Goal: Task Accomplishment & Management: Manage account settings

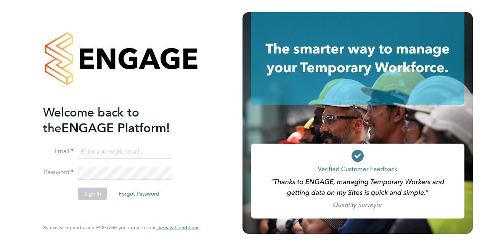
type input "[PERSON_NAME][EMAIL_ADDRESS][DOMAIN_NAME]"
click at [88, 195] on button "Sign In" at bounding box center [92, 193] width 29 height 12
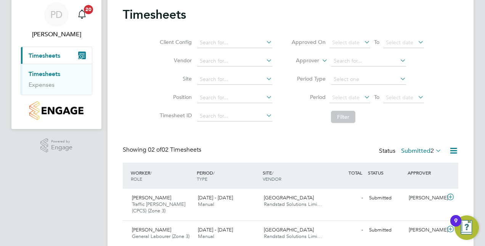
scroll to position [54, 0]
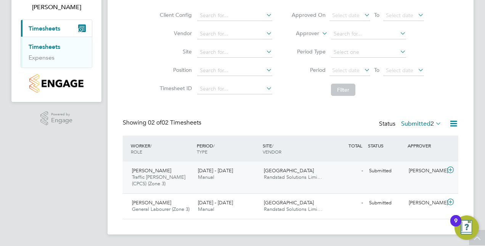
click at [452, 171] on icon at bounding box center [451, 170] width 10 height 6
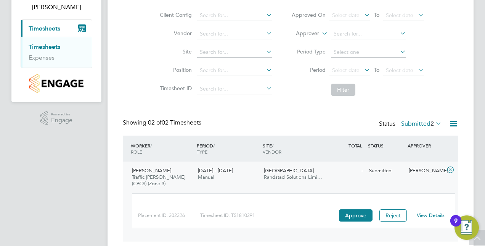
click at [422, 214] on link "View Details" at bounding box center [431, 215] width 28 height 6
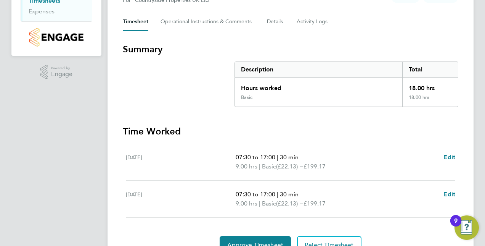
scroll to position [138, 0]
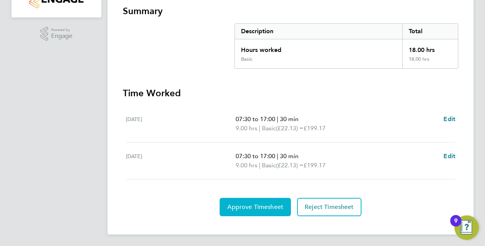
click at [261, 210] on button "Approve Timesheet" at bounding box center [255, 207] width 71 height 18
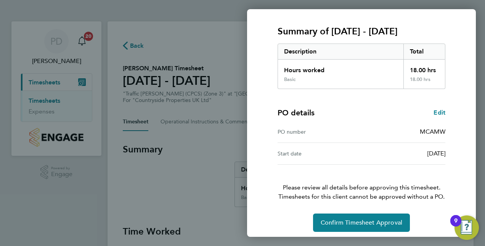
scroll to position [97, 0]
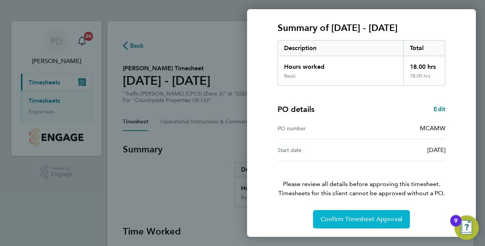
click at [337, 219] on span "Confirm Timesheet Approval" at bounding box center [362, 219] width 82 height 8
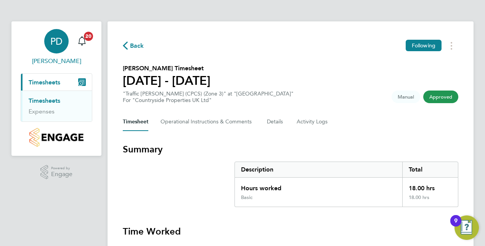
click at [43, 61] on span "[PERSON_NAME]" at bounding box center [57, 60] width 72 height 9
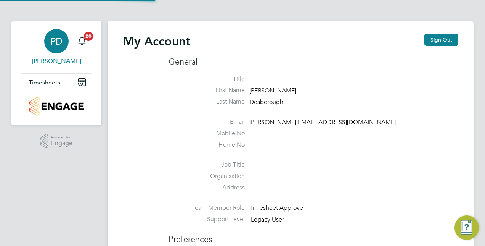
type input "[PERSON_NAME][EMAIL_ADDRESS][DOMAIN_NAME]"
click at [65, 63] on span "[PERSON_NAME]" at bounding box center [57, 60] width 72 height 9
click at [47, 82] on span "Timesheets" at bounding box center [45, 82] width 32 height 7
click at [43, 79] on span "Timesheets" at bounding box center [45, 82] width 32 height 7
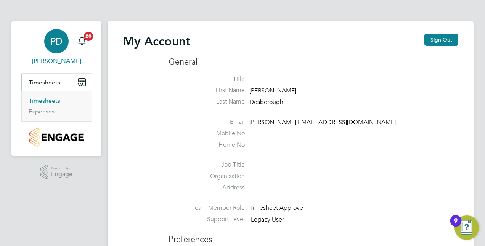
click at [42, 100] on link "Timesheets" at bounding box center [45, 100] width 32 height 7
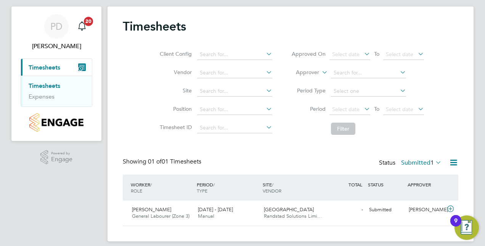
scroll to position [22, 0]
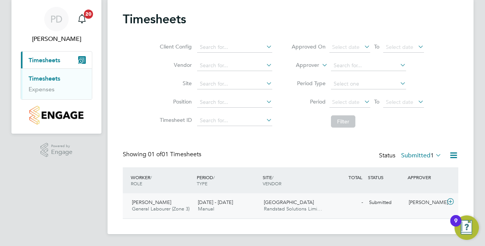
click at [453, 201] on icon at bounding box center [451, 201] width 10 height 6
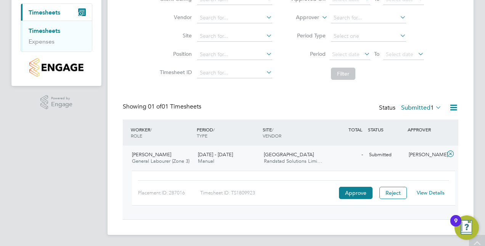
scroll to position [70, 0]
click at [426, 191] on link "View Details" at bounding box center [431, 192] width 28 height 6
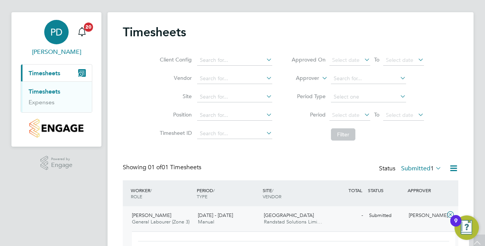
scroll to position [0, 0]
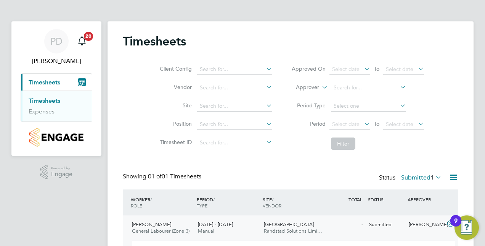
click at [76, 81] on button "Current page: Timesheets" at bounding box center [56, 82] width 71 height 17
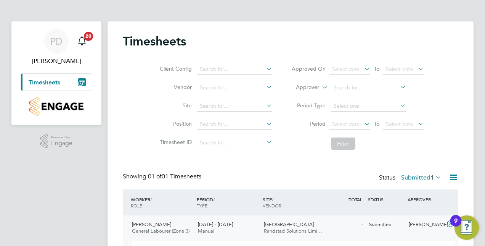
click at [48, 85] on span "Timesheets" at bounding box center [45, 82] width 32 height 7
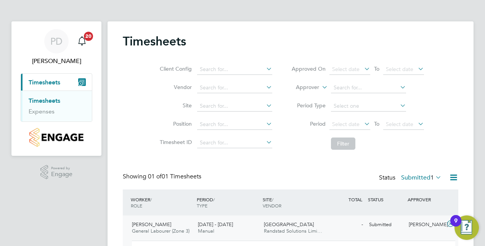
click at [41, 101] on link "Timesheets" at bounding box center [45, 100] width 32 height 7
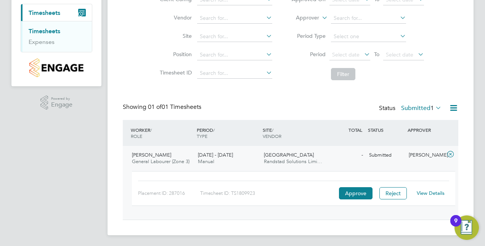
scroll to position [70, 0]
click at [434, 107] on icon at bounding box center [434, 106] width 0 height 11
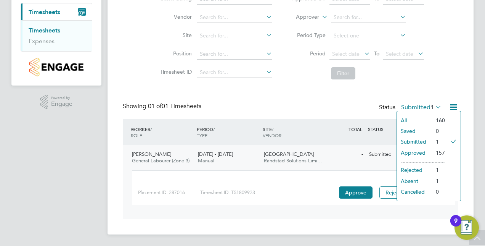
click at [410, 140] on li "Submitted" at bounding box center [414, 141] width 35 height 11
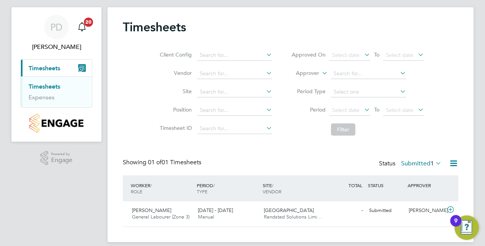
scroll to position [22, 0]
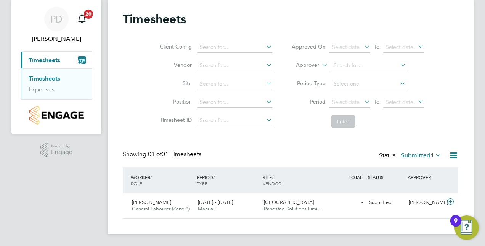
click at [434, 153] on icon at bounding box center [434, 155] width 0 height 11
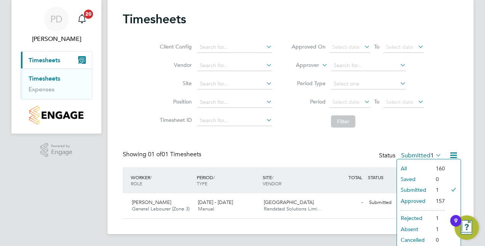
click at [405, 200] on li "Approved" at bounding box center [414, 200] width 35 height 11
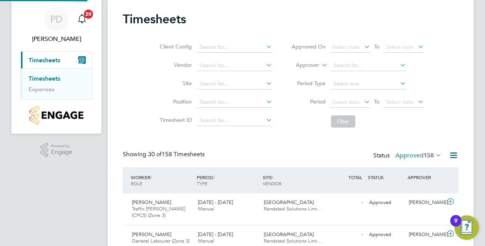
scroll to position [0, 0]
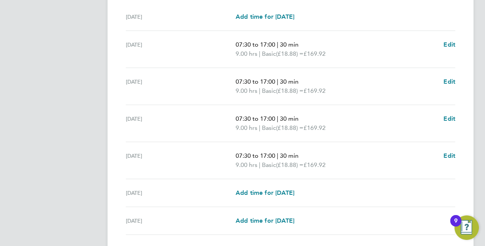
scroll to position [295, 0]
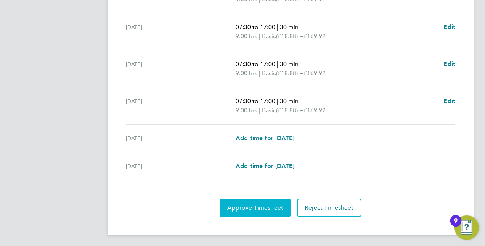
click at [267, 204] on span "Approve Timesheet" at bounding box center [255, 208] width 56 height 8
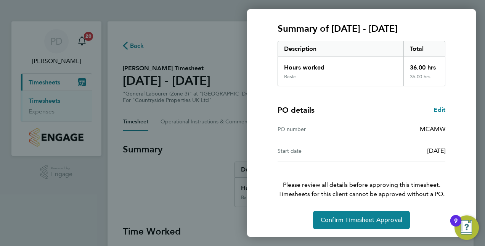
scroll to position [97, 0]
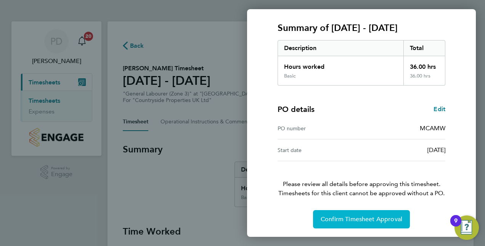
click at [372, 222] on button "Confirm Timesheet Approval" at bounding box center [361, 219] width 97 height 18
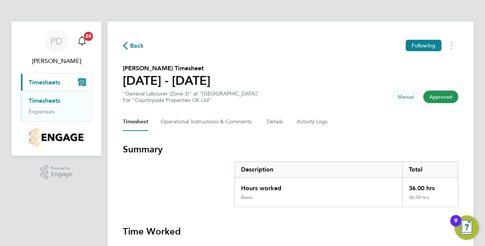
click at [45, 80] on span "Timesheets" at bounding box center [45, 82] width 32 height 7
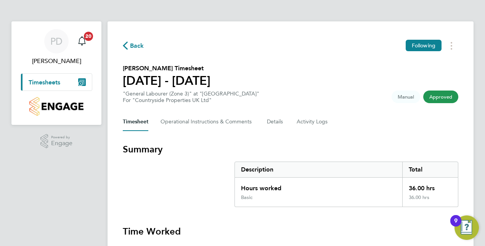
click at [44, 83] on span "Timesheets" at bounding box center [45, 82] width 32 height 7
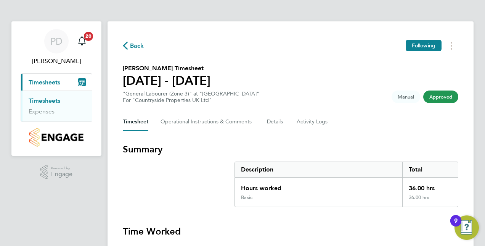
click at [56, 99] on link "Timesheets" at bounding box center [45, 100] width 32 height 7
